Goal: Find specific page/section: Find specific page/section

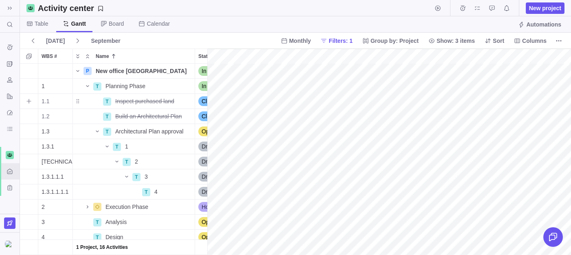
scroll to position [0, 1543]
click at [35, 29] on span "Table" at bounding box center [37, 24] width 35 height 16
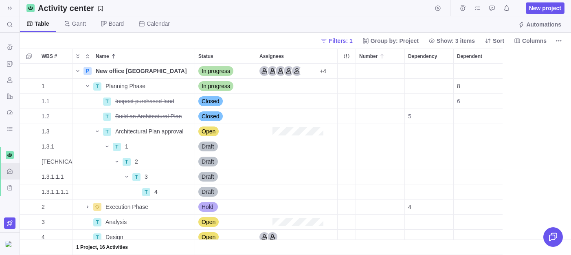
scroll to position [191, 551]
click at [171, 95] on div "Details" at bounding box center [170, 101] width 46 height 13
click at [169, 86] on span "Details" at bounding box center [169, 86] width 19 height 8
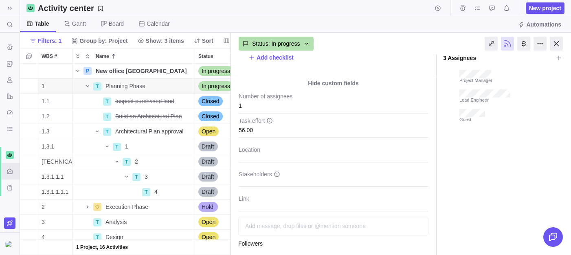
scroll to position [178, 0]
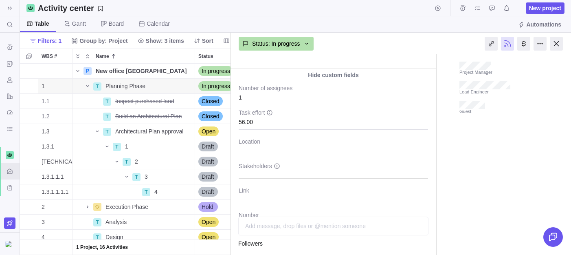
click at [290, 121] on div "56.00" at bounding box center [333, 119] width 189 height 20
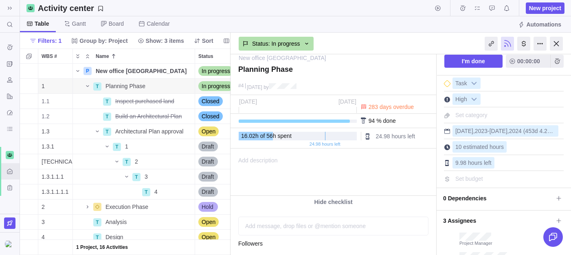
scroll to position [0, 0]
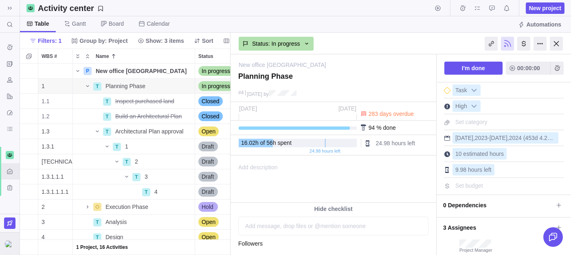
click at [6, 249] on div at bounding box center [10, 243] width 20 height 22
